Goal: Task Accomplishment & Management: Complete application form

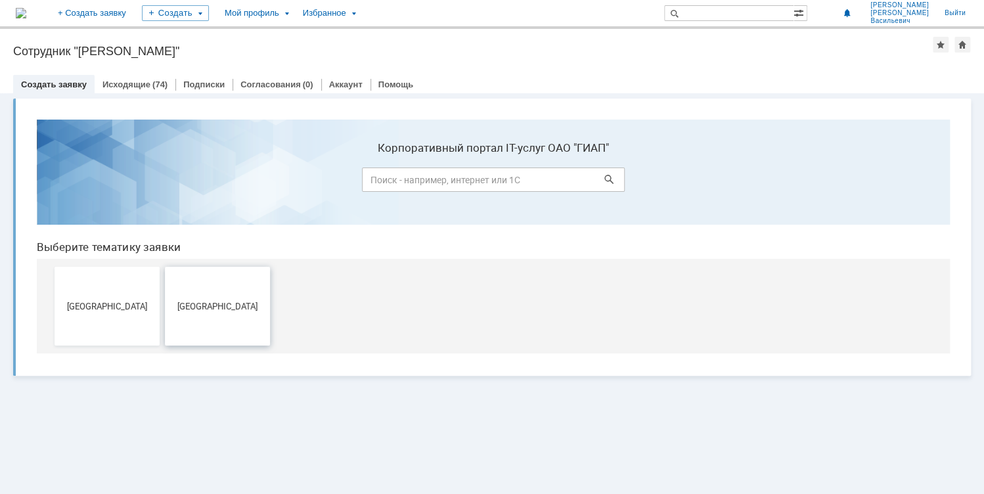
click at [191, 301] on span "[GEOGRAPHIC_DATA]" at bounding box center [217, 306] width 97 height 10
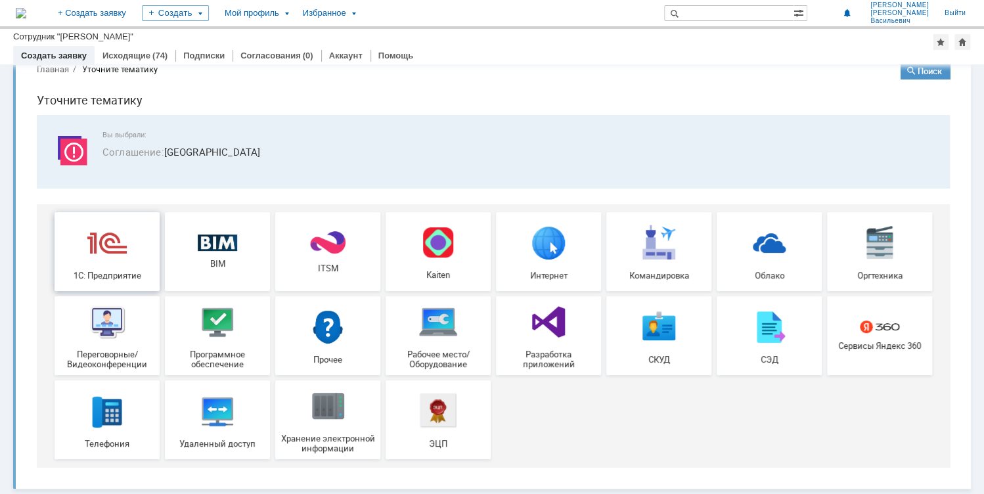
scroll to position [27, 0]
click at [100, 244] on img at bounding box center [106, 242] width 39 height 39
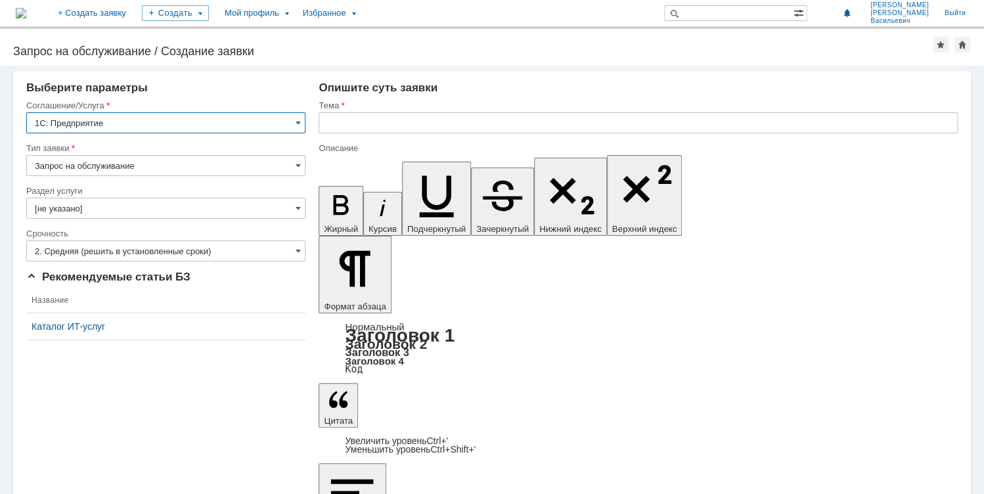
click at [127, 209] on input "[не указано]" at bounding box center [165, 208] width 279 height 21
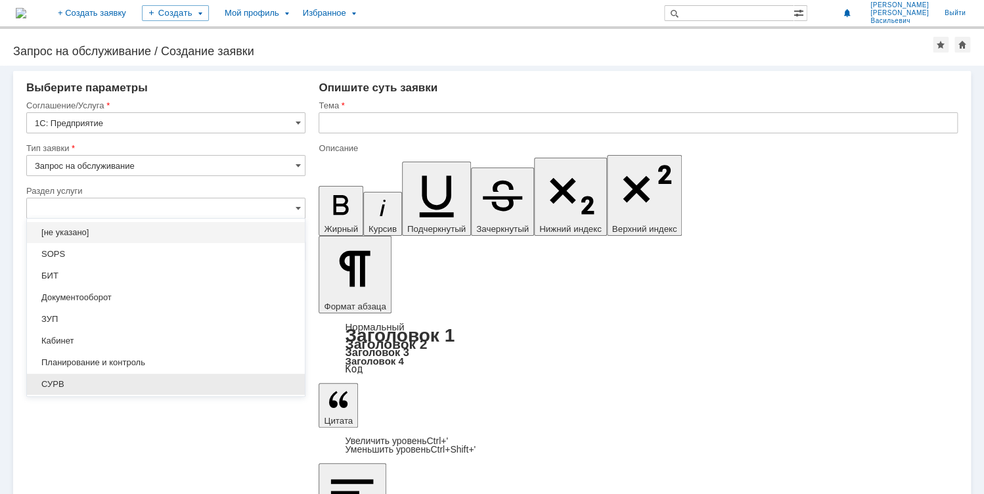
click at [89, 381] on span "СУРВ" at bounding box center [166, 384] width 262 height 11
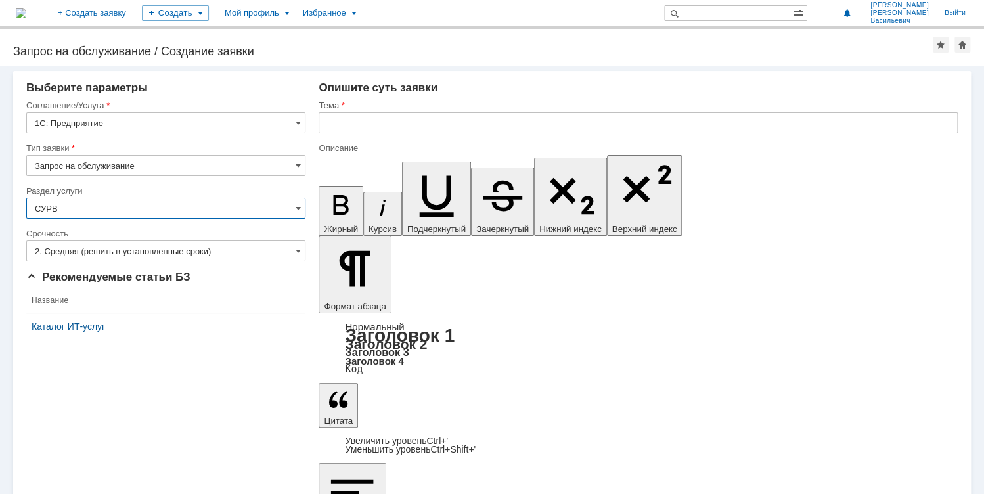
type input "СУРВ"
click at [88, 253] on input "2. Средняя (решить в установленные сроки)" at bounding box center [165, 250] width 279 height 21
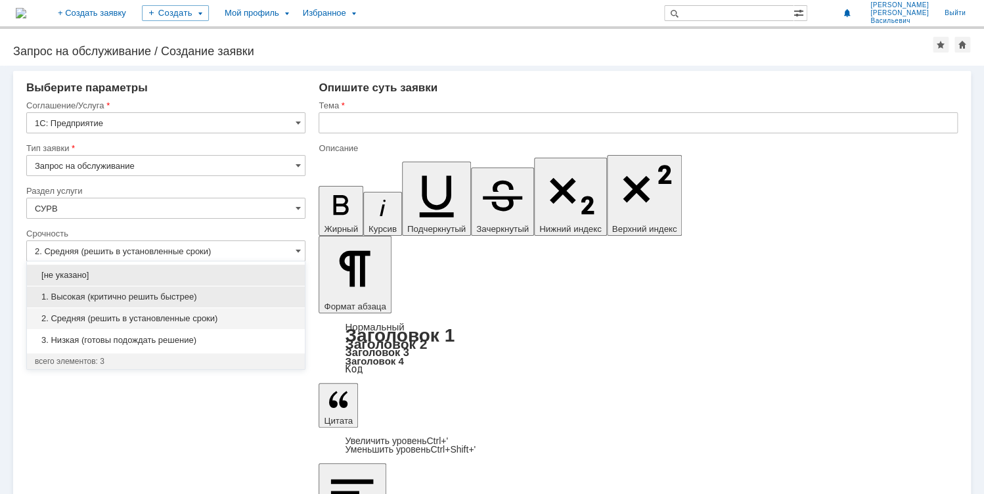
click at [84, 294] on span "1. Высокая (критично решить быстрее)" at bounding box center [166, 297] width 262 height 11
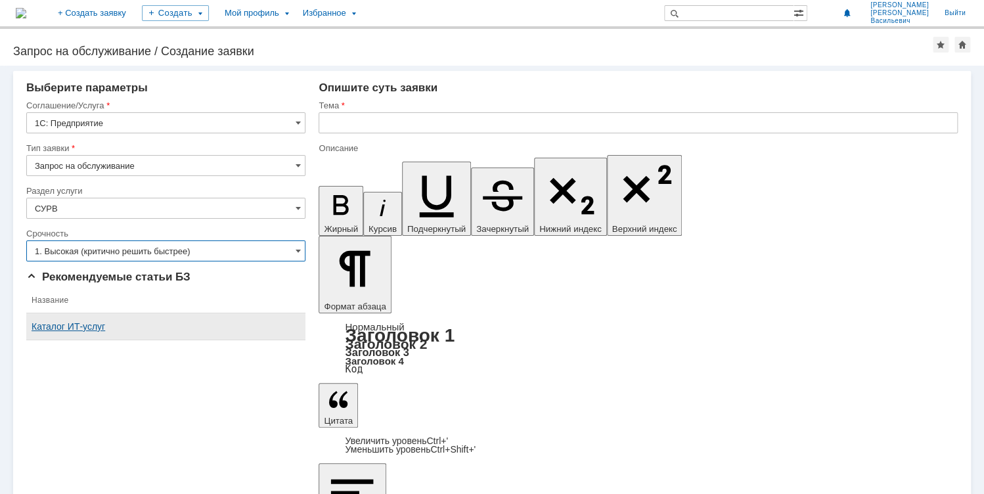
type input "1. Высокая (критично решить быстрее)"
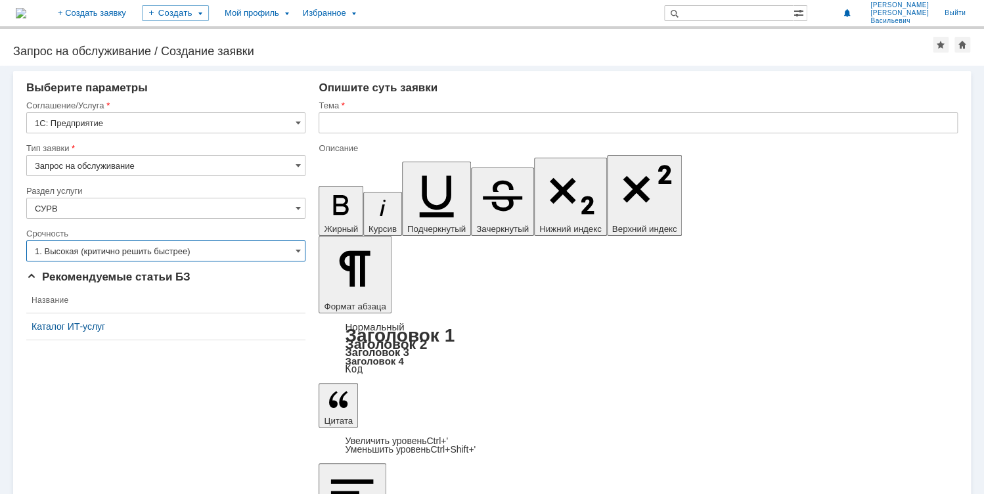
click at [343, 120] on input "text" at bounding box center [637, 122] width 639 height 21
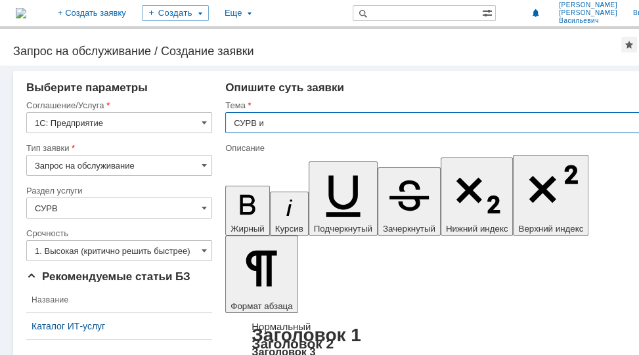
click at [255, 122] on input "СУРВ и" at bounding box center [435, 122] width 421 height 21
click at [288, 123] on input "СУРВ ГИАП и" at bounding box center [435, 122] width 421 height 21
type input "СУРВ ГИАП и РМ ГИАП"
drag, startPoint x: 242, startPoint y: 2973, endPoint x: 256, endPoint y: 2978, distance: 15.4
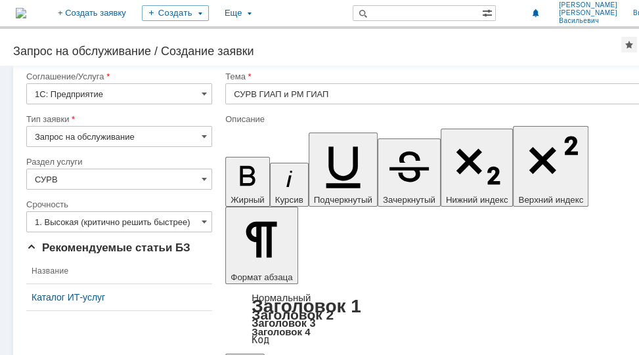
scroll to position [42, 0]
